Goal: Check status: Check status

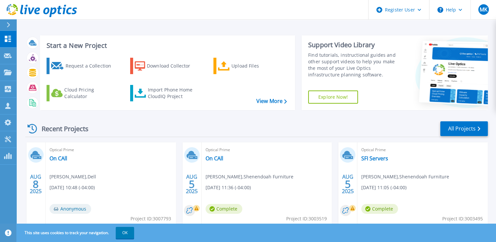
click at [105, 42] on h3 "Start a New Project" at bounding box center [167, 45] width 240 height 7
click at [461, 126] on link "All Projects" at bounding box center [464, 128] width 48 height 15
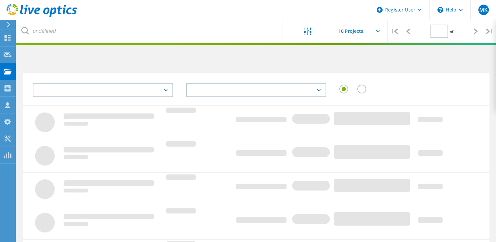
type input "1"
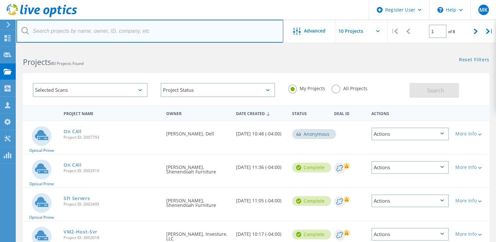
click at [113, 29] on input "text" at bounding box center [149, 31] width 267 height 23
paste input "dgiturwa@universalcompanies.com"
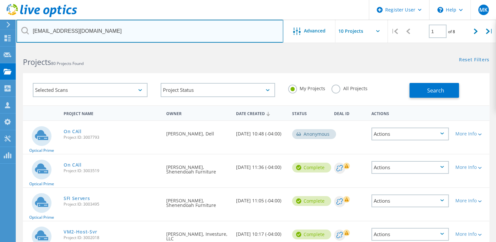
type input "dgiturwa@universalcompanies.com"
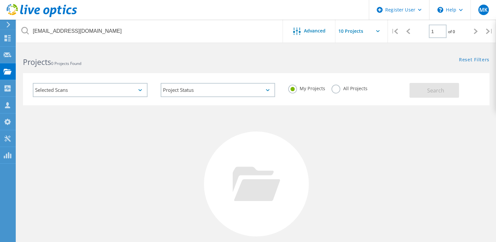
click at [328, 87] on div "My Projects All Projects" at bounding box center [346, 88] width 128 height 24
click at [333, 88] on label "All Projects" at bounding box center [349, 88] width 36 height 6
click at [0, 0] on input "All Projects" at bounding box center [0, 0] width 0 height 0
click at [448, 89] on button "Search" at bounding box center [433, 90] width 49 height 15
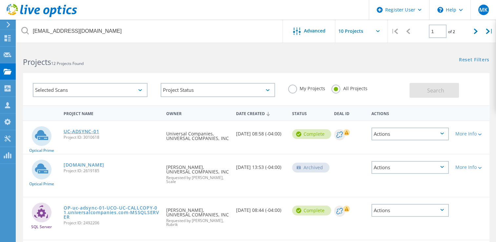
click at [88, 131] on link "UC-ADSYNC-01" at bounding box center [81, 131] width 35 height 5
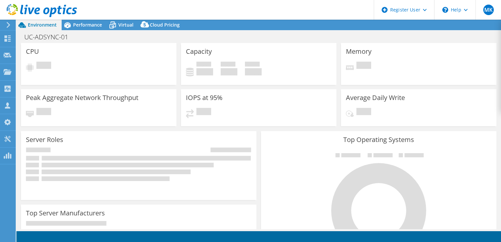
select select "USD"
